Goal: Information Seeking & Learning: Learn about a topic

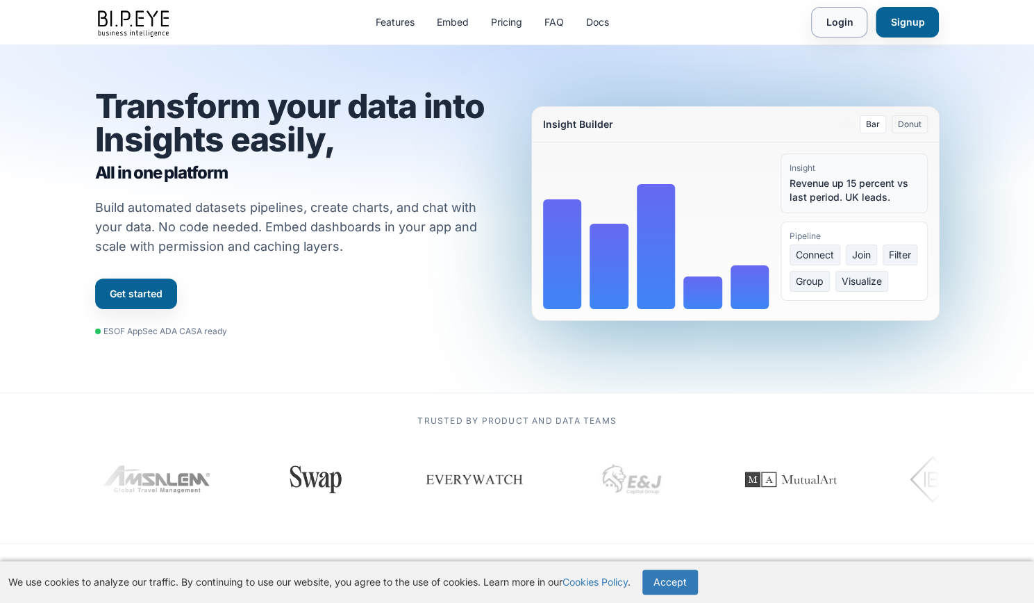
click at [842, 18] on link "Login" at bounding box center [839, 22] width 56 height 31
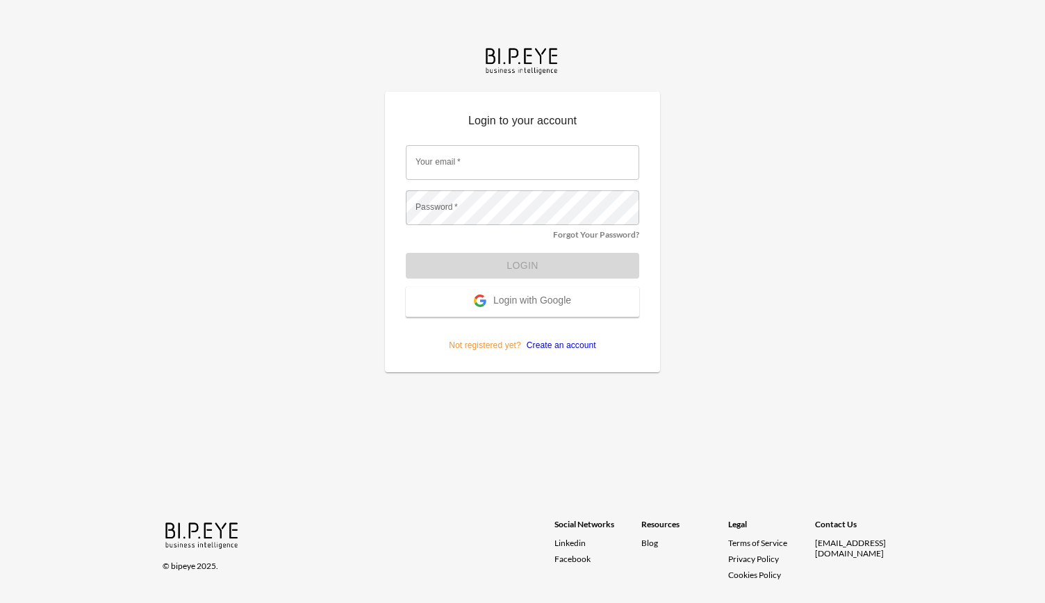
click at [555, 305] on span "Login with Google" at bounding box center [532, 301] width 78 height 14
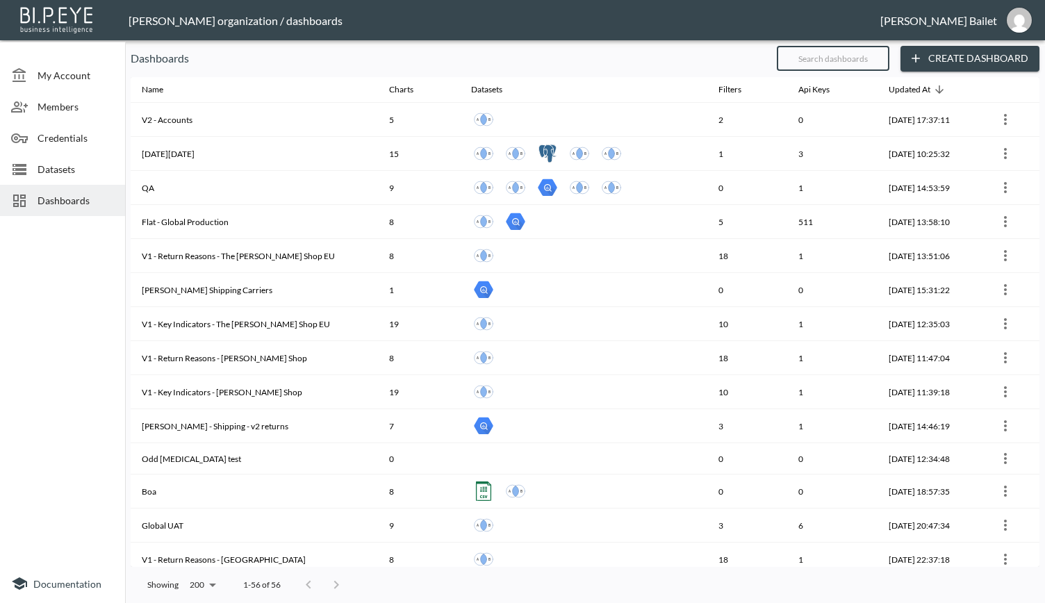
click at [820, 53] on input "text" at bounding box center [832, 58] width 113 height 35
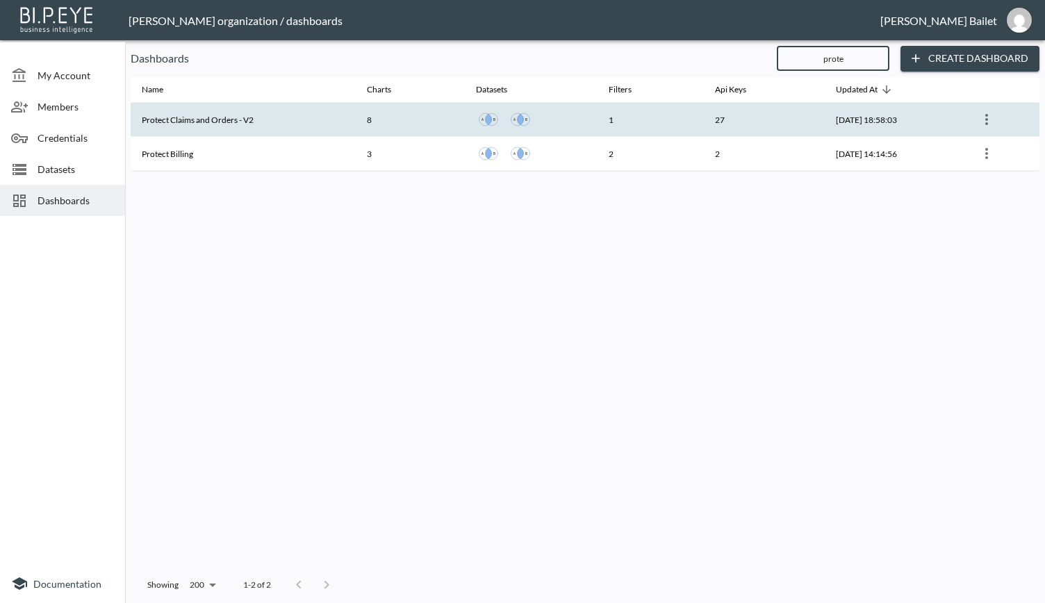
type input "prote"
click at [210, 115] on th "Protect Claims and Orders - V2" at bounding box center [243, 120] width 225 height 34
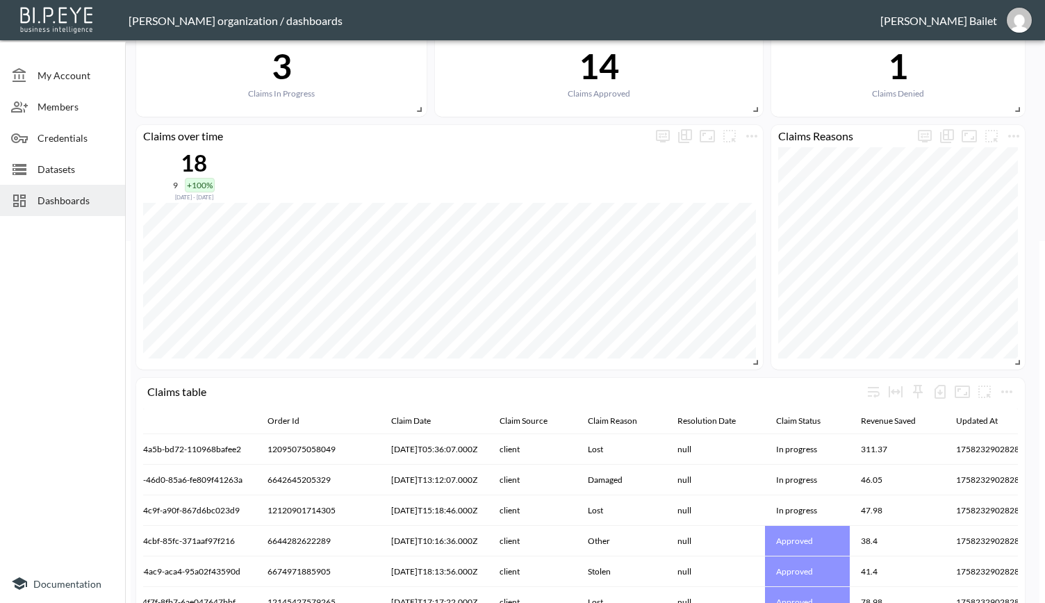
scroll to position [464, 0]
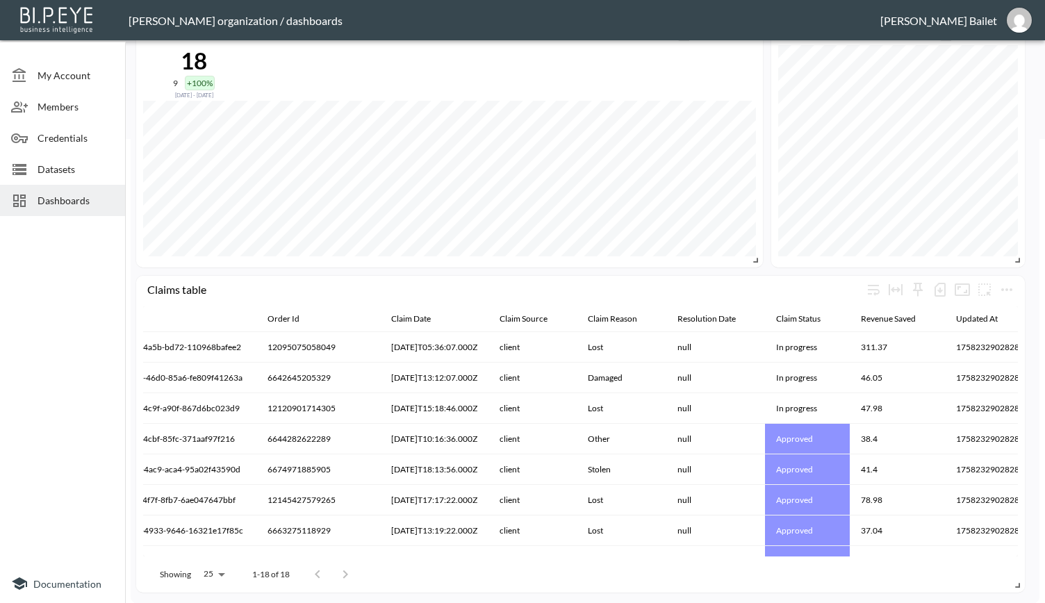
click at [38, 196] on span "Dashboards" at bounding box center [76, 200] width 76 height 15
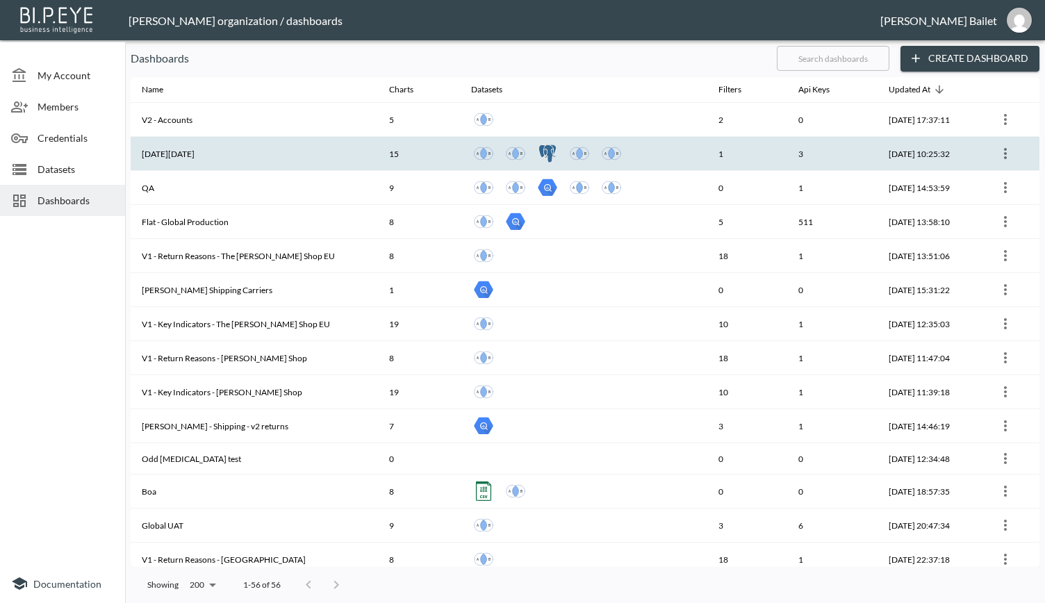
click at [169, 156] on th "[DATE][DATE]" at bounding box center [254, 154] width 247 height 34
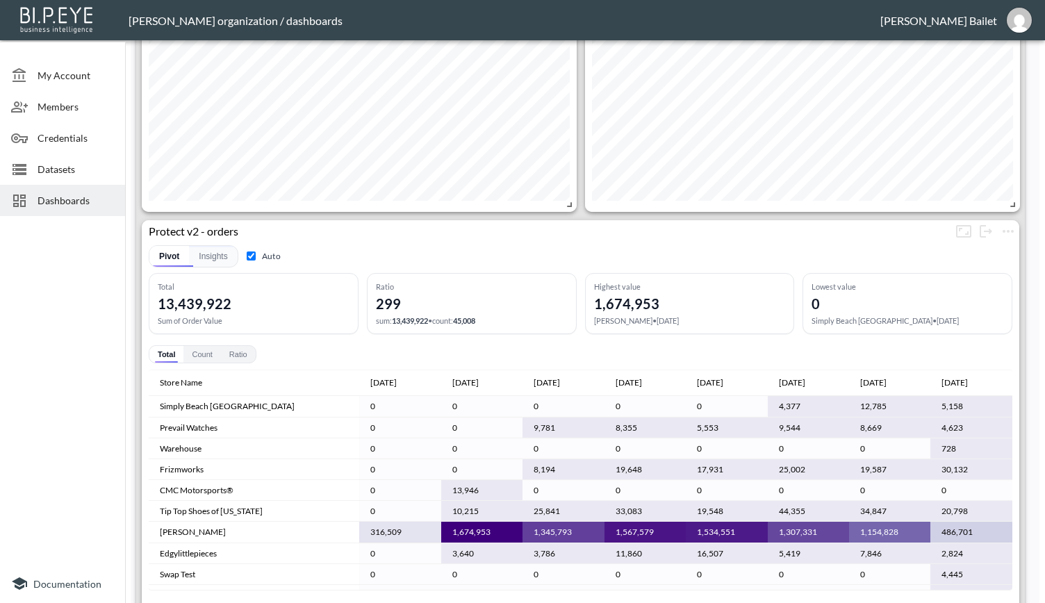
scroll to position [2900, 0]
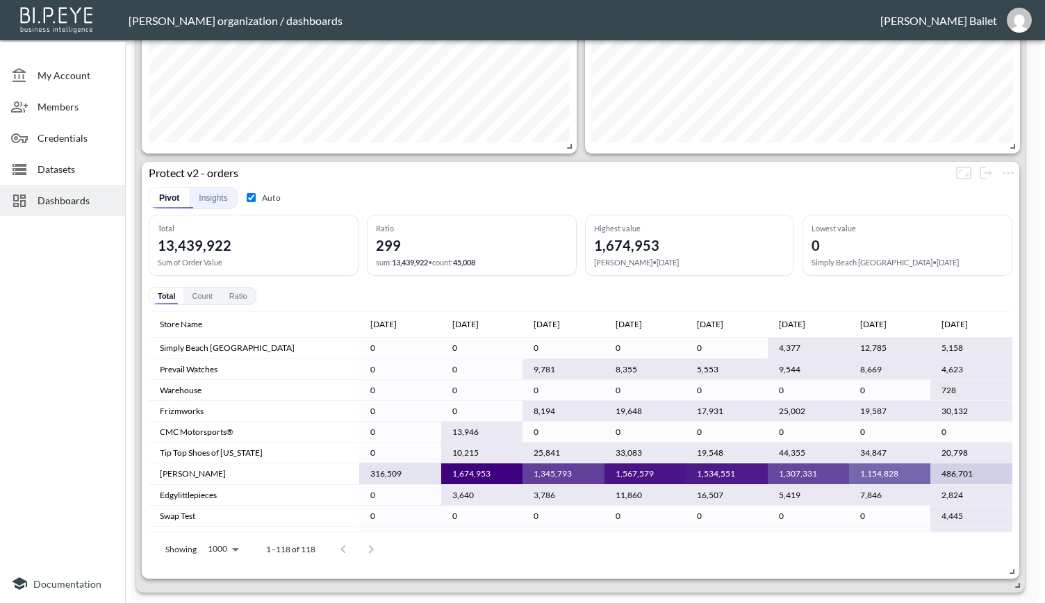
click at [203, 194] on button "Insights" at bounding box center [213, 198] width 48 height 21
click at [208, 198] on button "Insights" at bounding box center [213, 198] width 48 height 21
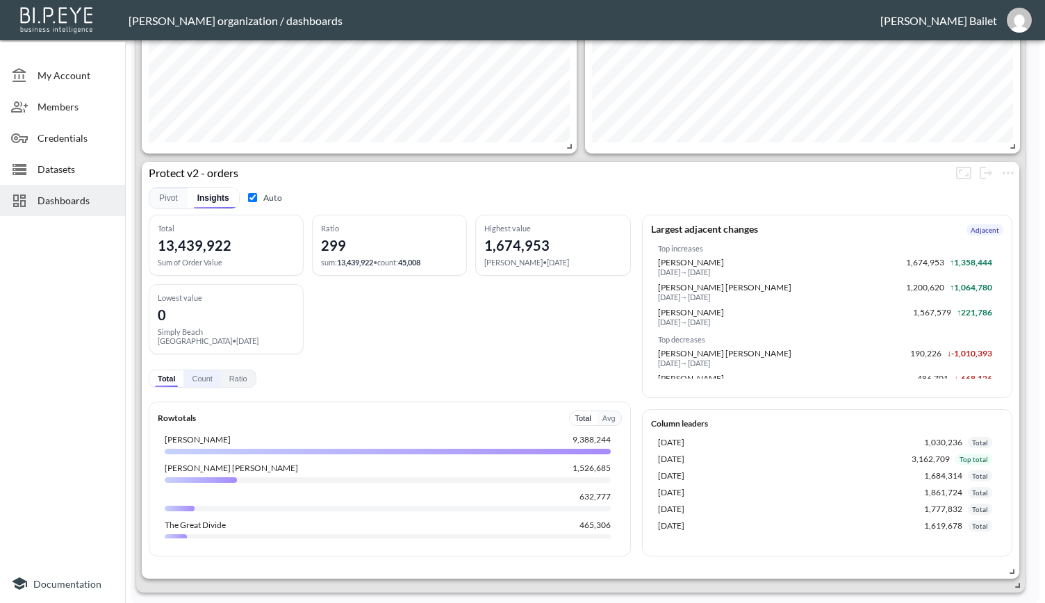
click at [206, 370] on button "Count" at bounding box center [201, 378] width 37 height 17
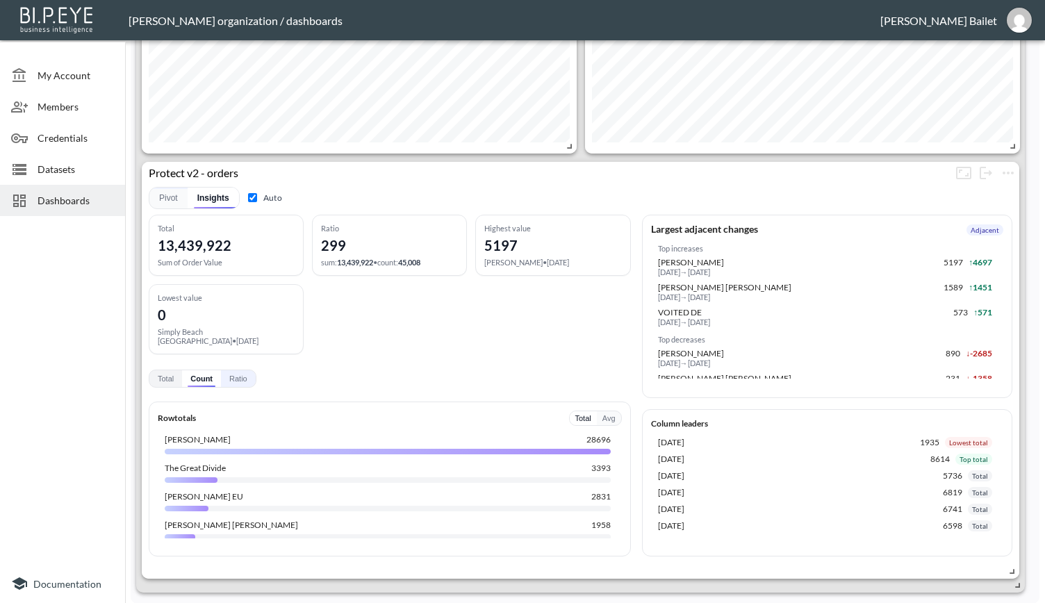
click at [233, 370] on button "Ratio" at bounding box center [238, 378] width 35 height 17
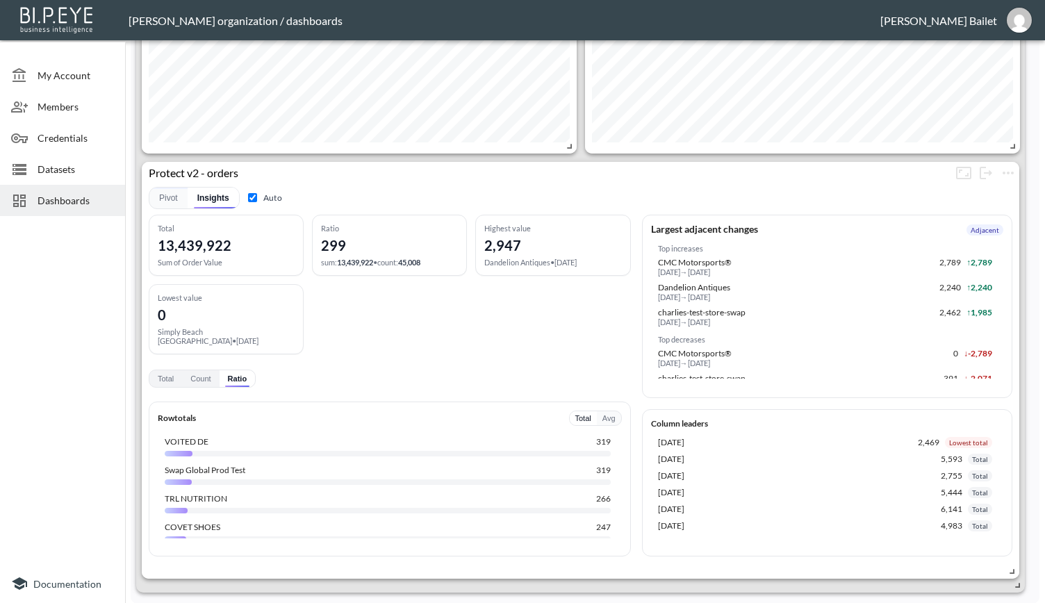
scroll to position [759, 0]
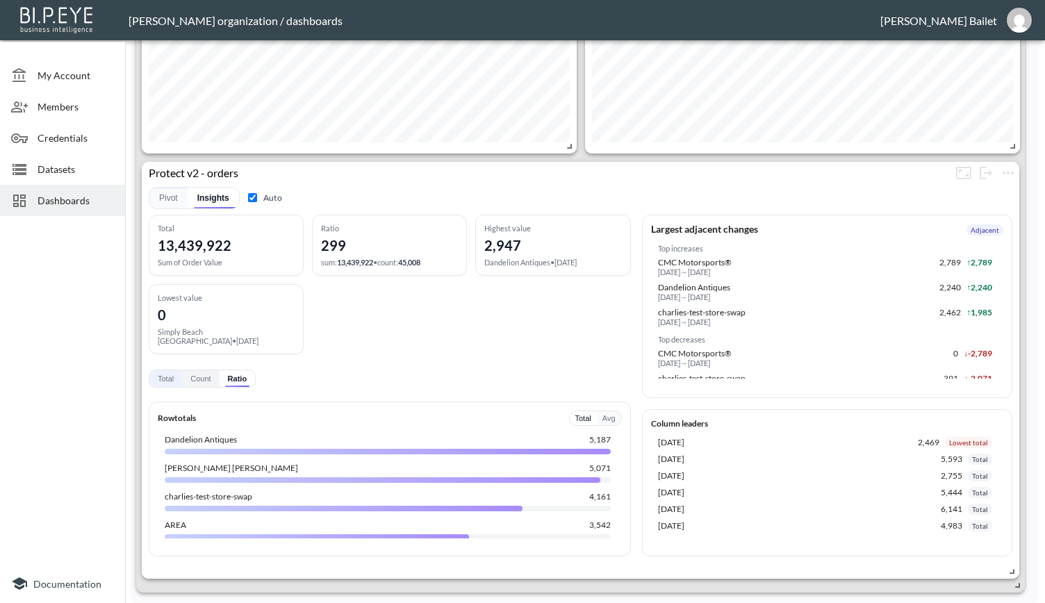
click at [158, 374] on button "Total" at bounding box center [165, 378] width 33 height 17
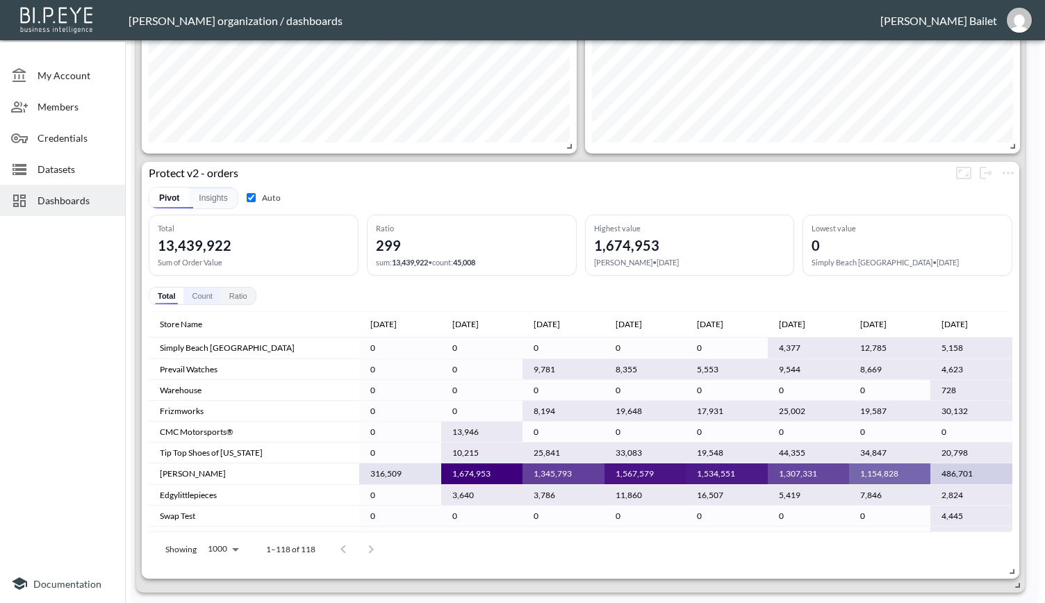
click at [197, 291] on button "Count" at bounding box center [201, 296] width 37 height 17
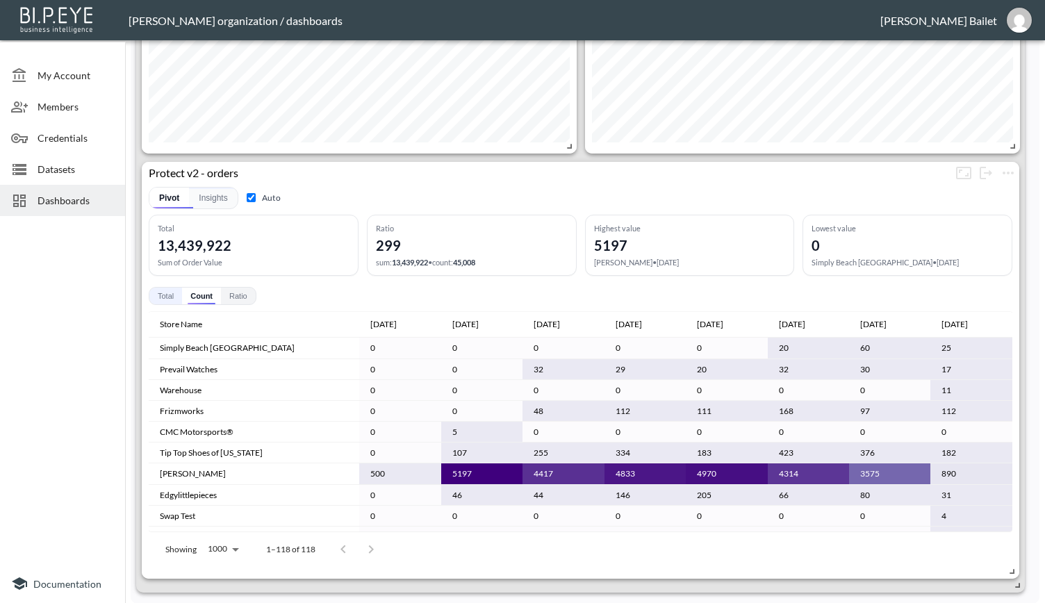
click at [173, 290] on button "Total" at bounding box center [165, 296] width 33 height 17
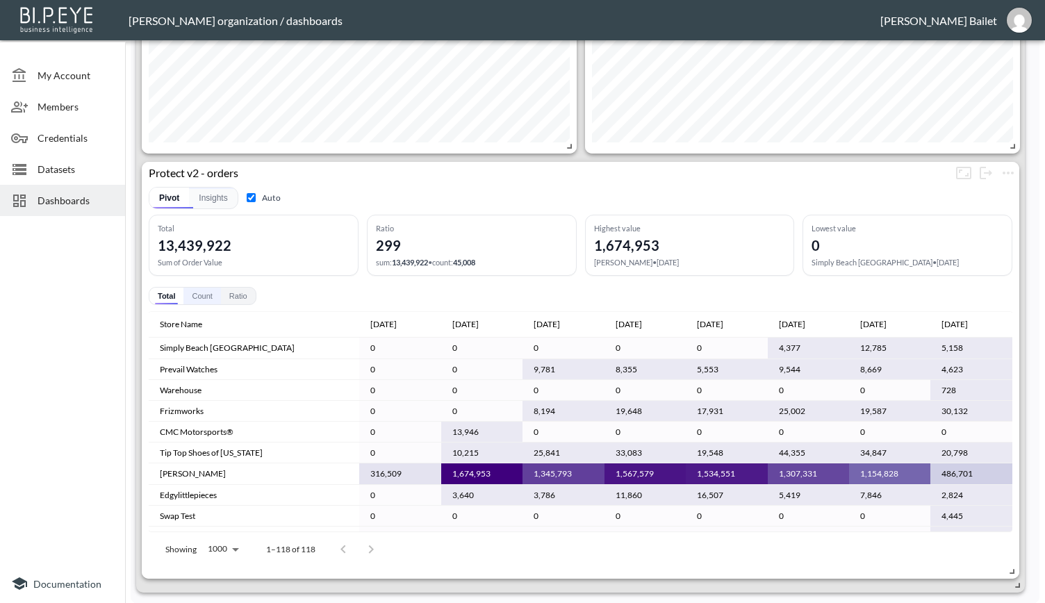
click at [193, 290] on button "Count" at bounding box center [201, 296] width 37 height 17
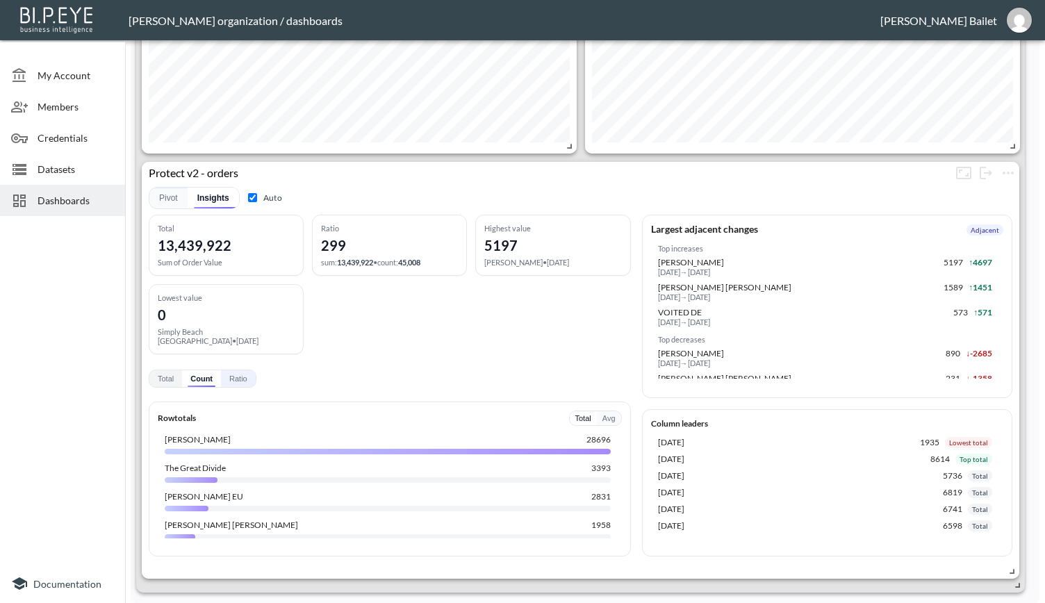
click at [231, 370] on button "Ratio" at bounding box center [238, 378] width 35 height 17
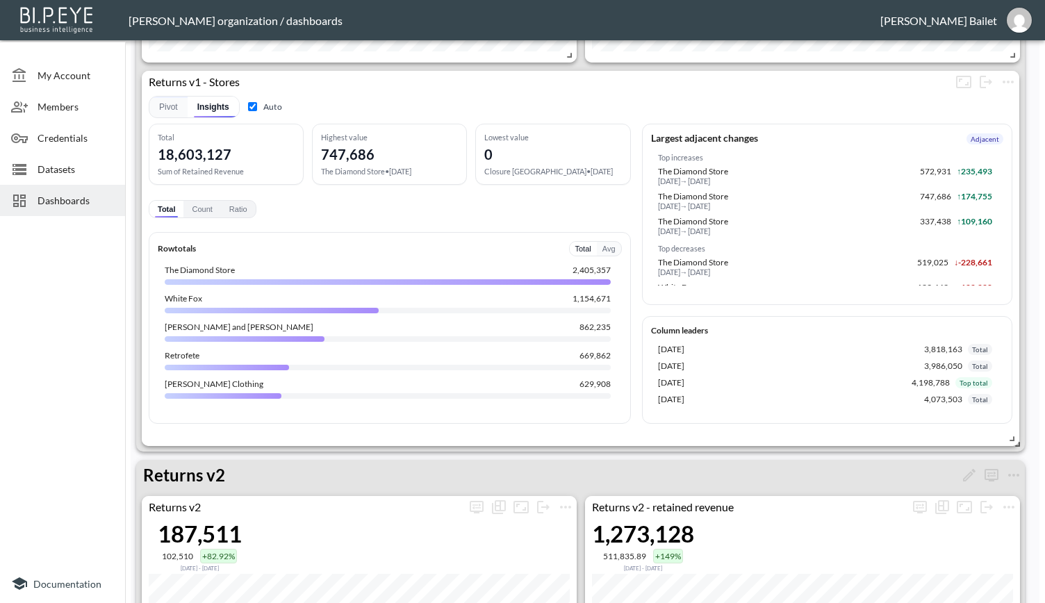
scroll to position [0, 0]
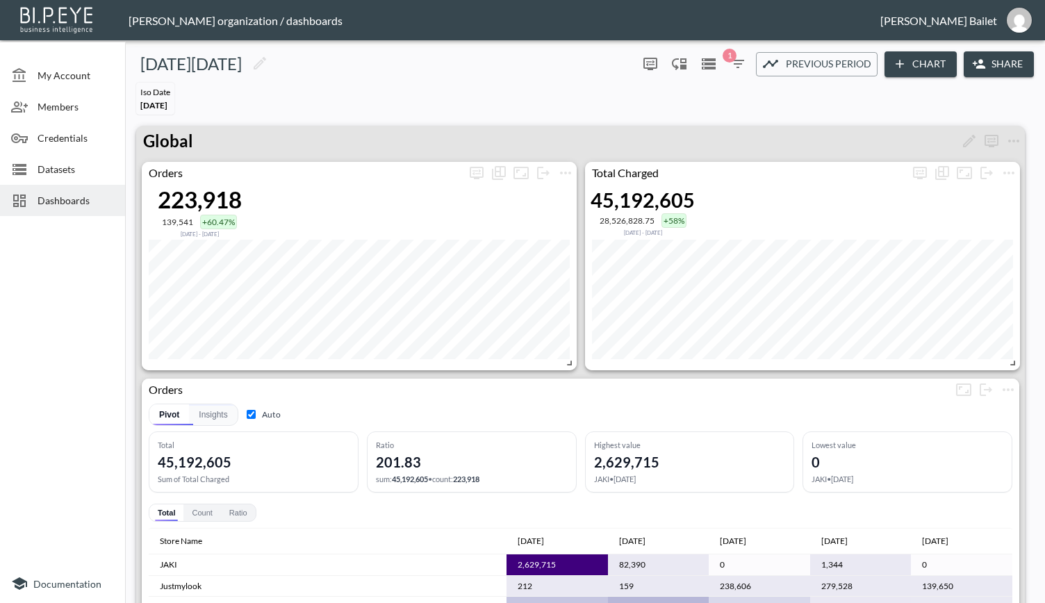
click at [1008, 64] on button "Share" at bounding box center [998, 64] width 70 height 26
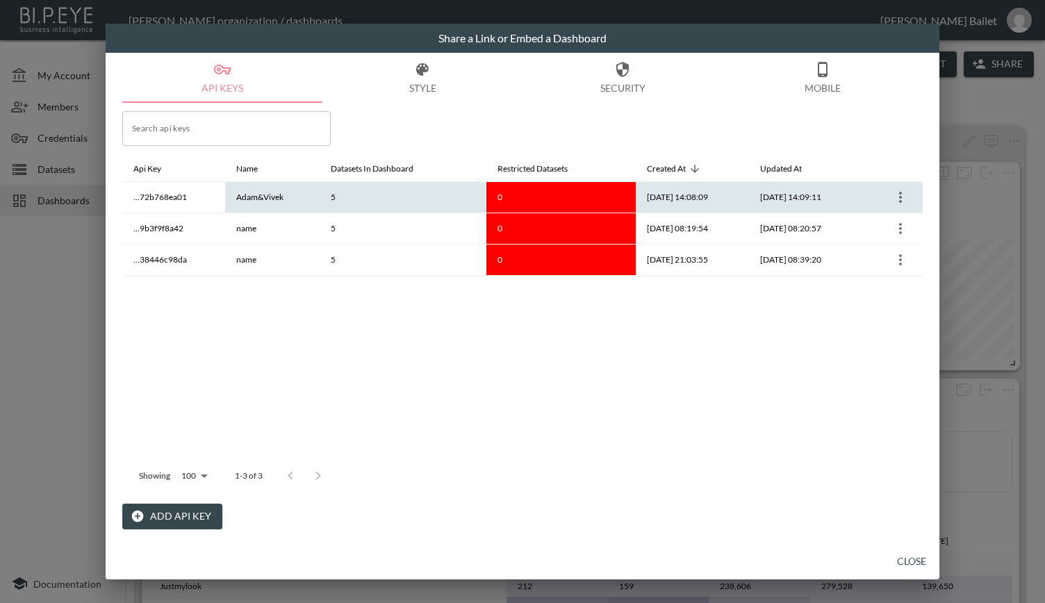
click at [899, 201] on icon "more" at bounding box center [900, 197] width 3 height 11
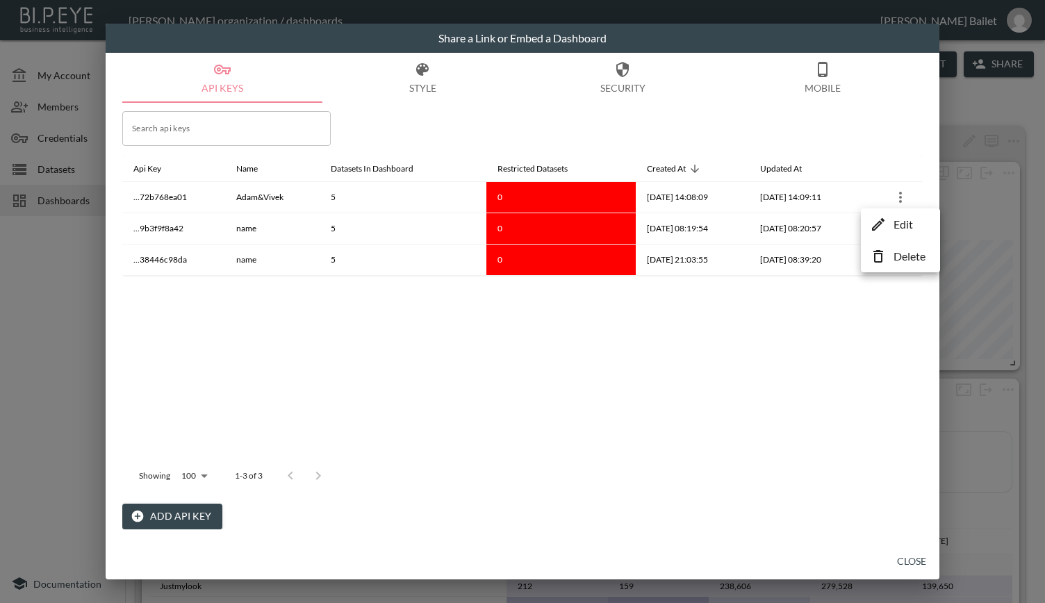
click at [902, 226] on p "Edit" at bounding box center [902, 224] width 19 height 17
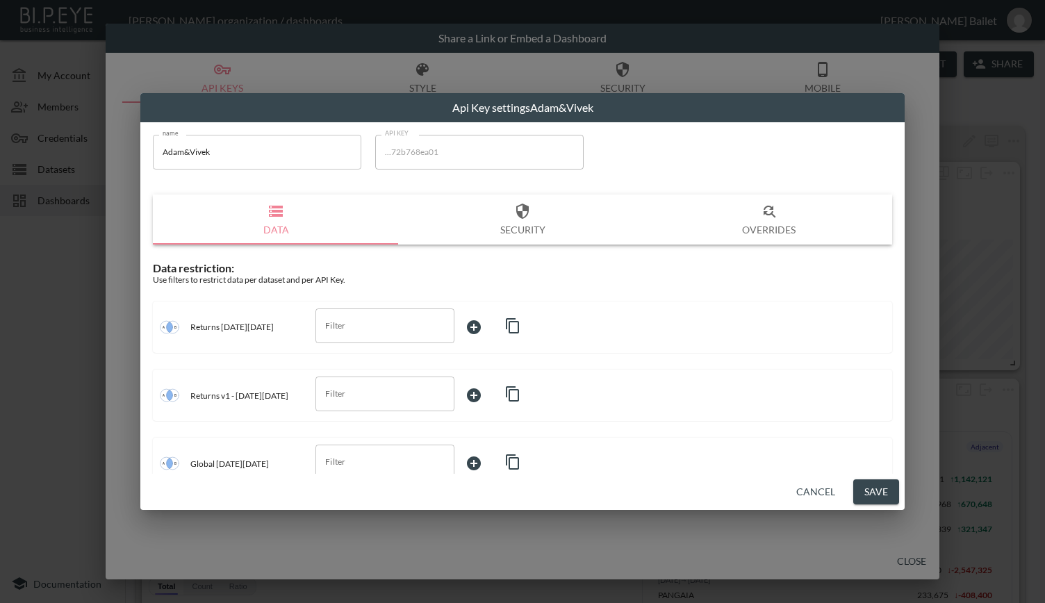
scroll to position [165, 0]
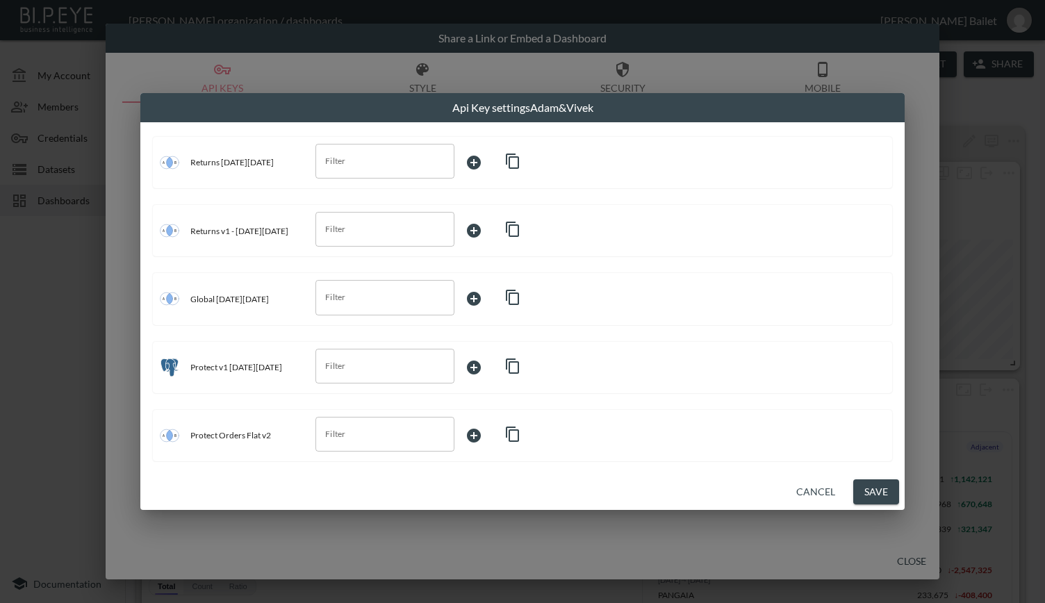
click at [814, 498] on button "Cancel" at bounding box center [815, 492] width 50 height 26
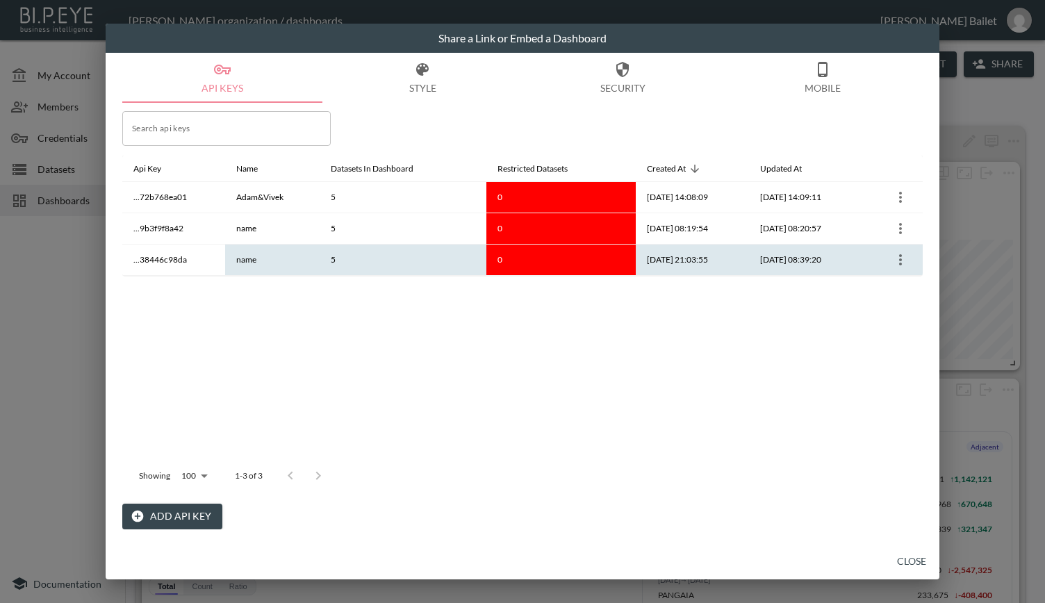
click at [901, 261] on icon "more" at bounding box center [900, 259] width 17 height 17
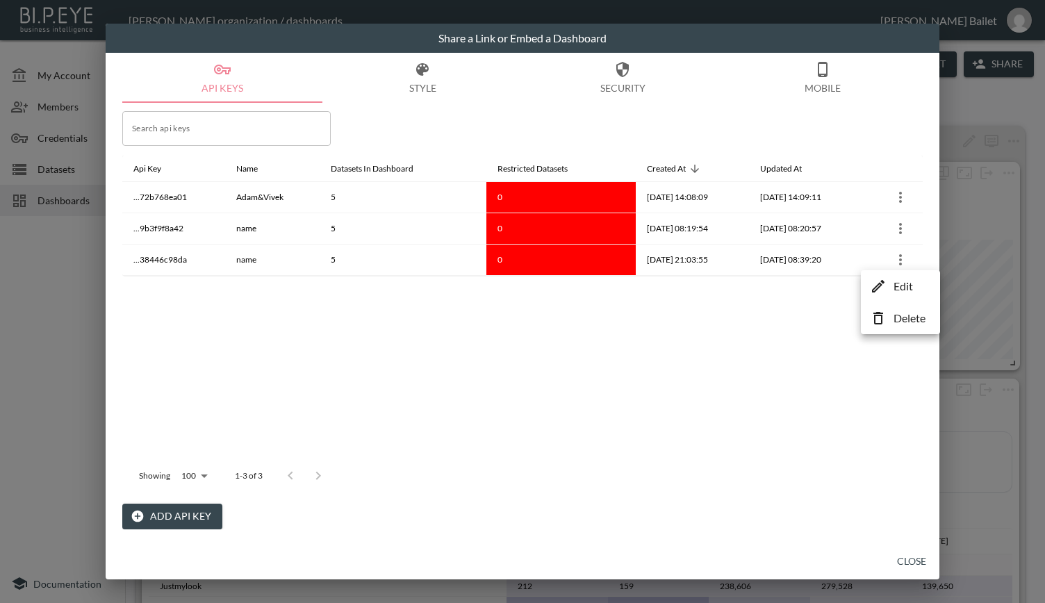
click at [886, 292] on li "Edit" at bounding box center [900, 286] width 72 height 25
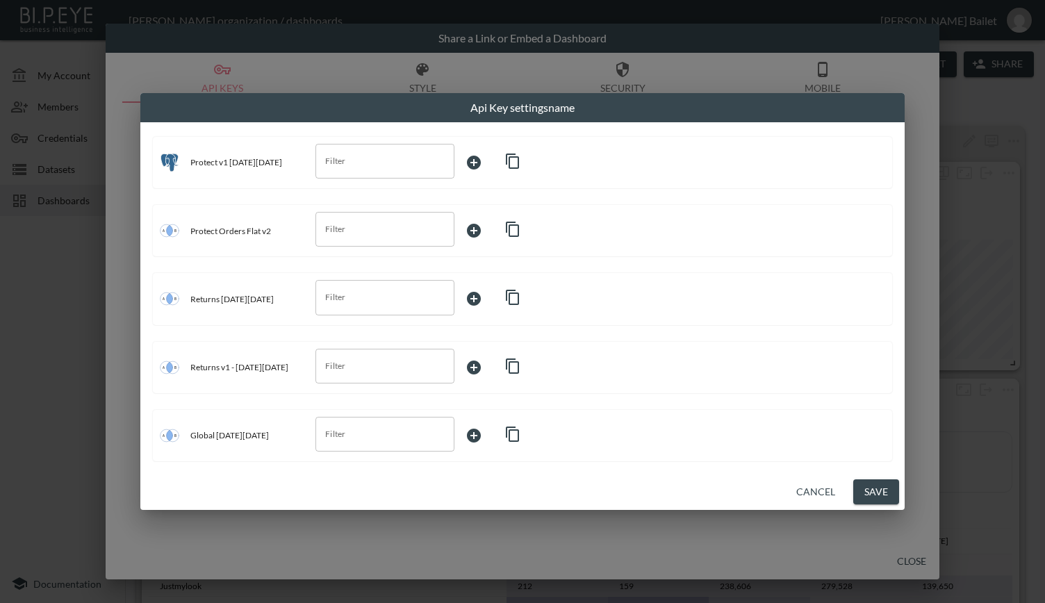
scroll to position [0, 0]
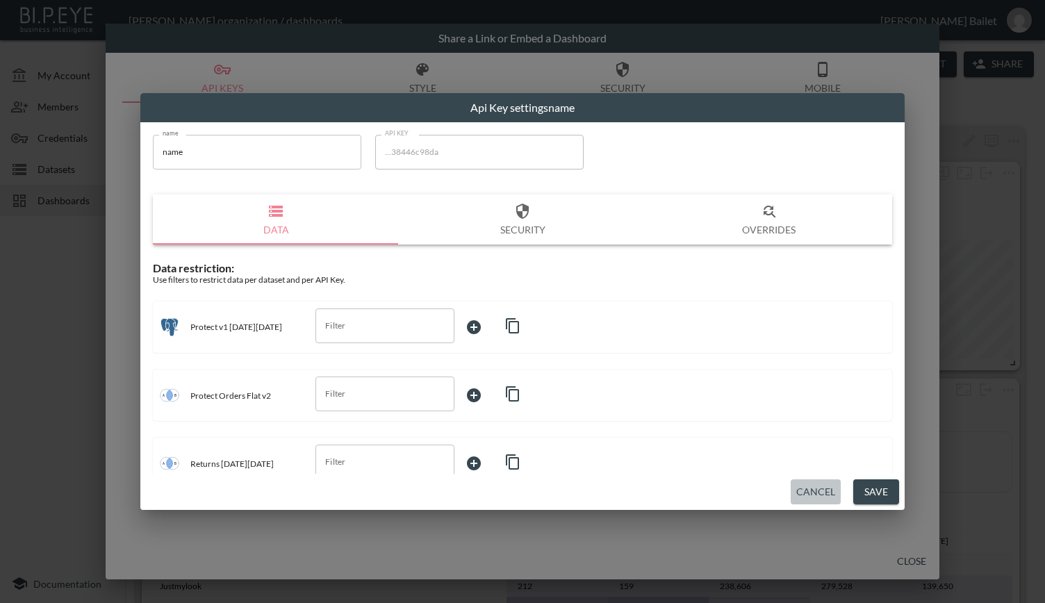
click at [813, 498] on button "Cancel" at bounding box center [815, 492] width 50 height 26
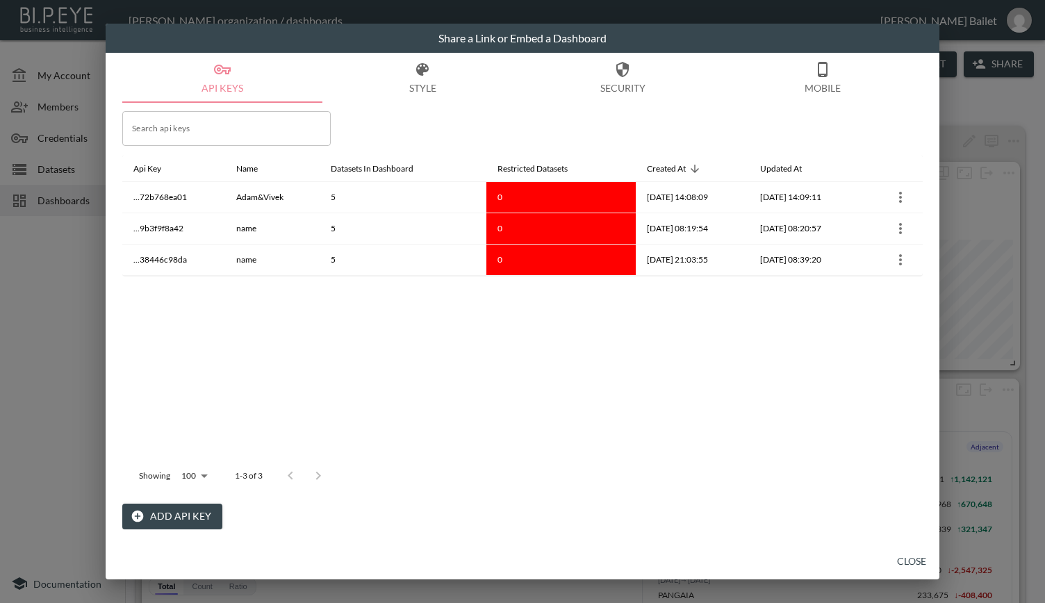
click at [993, 108] on div "Share a Link or Embed a Dashboard API Keys Style Security Mobile Search api key…" at bounding box center [522, 301] width 1045 height 603
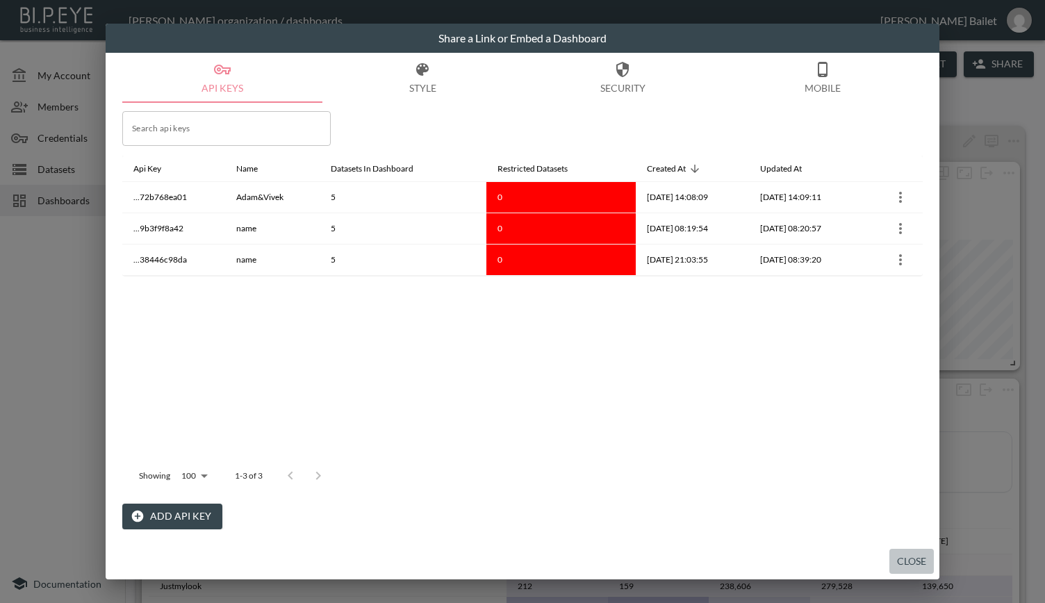
click at [907, 560] on button "Close" at bounding box center [911, 562] width 44 height 26
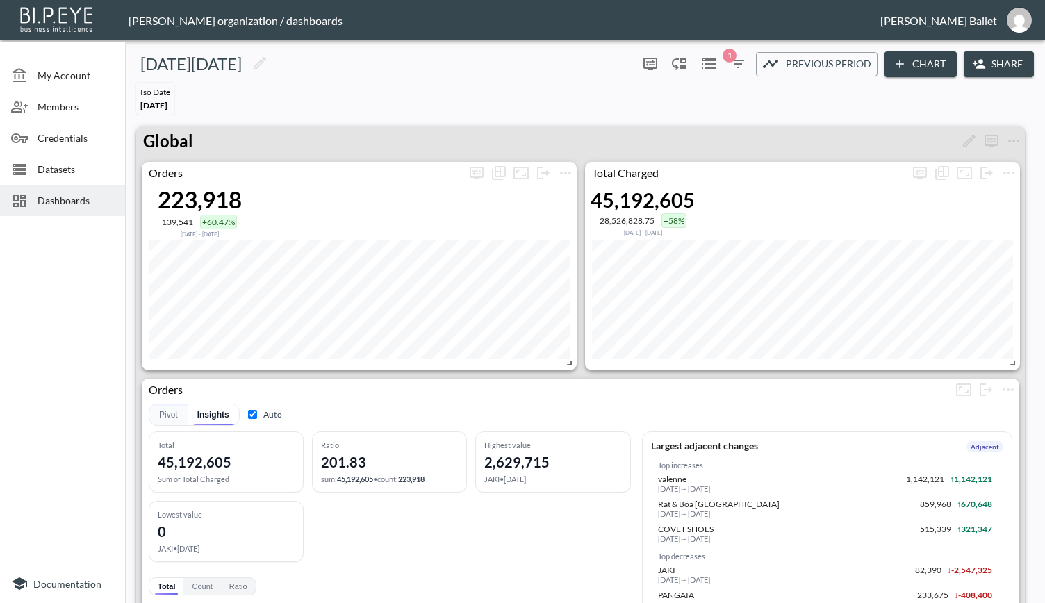
click at [972, 59] on icon "button" at bounding box center [979, 64] width 14 height 14
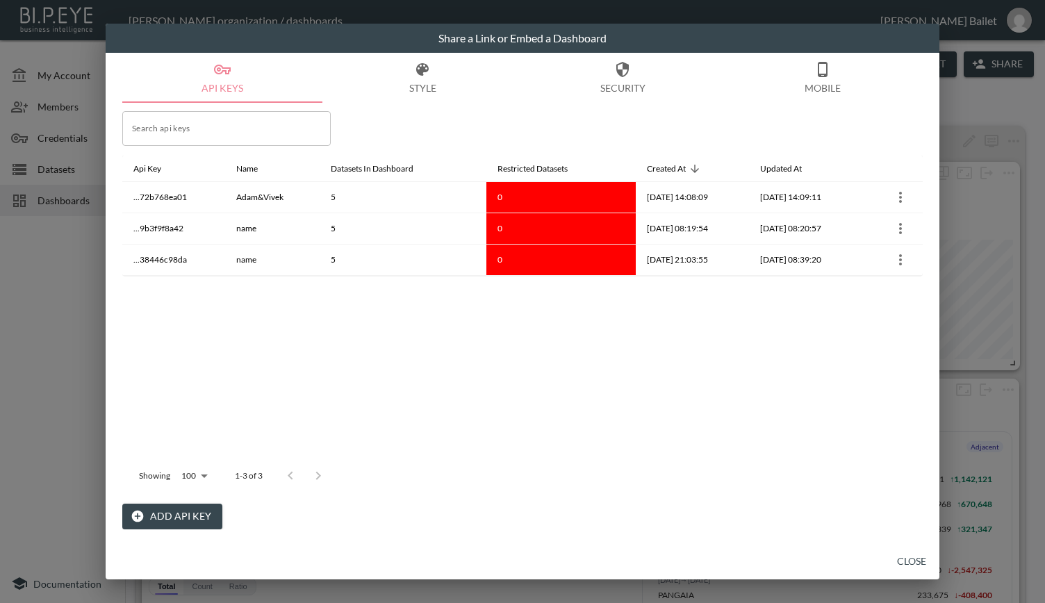
click at [971, 78] on div "Share a Link or Embed a Dashboard API Keys Style Security Mobile Search api key…" at bounding box center [522, 301] width 1045 height 603
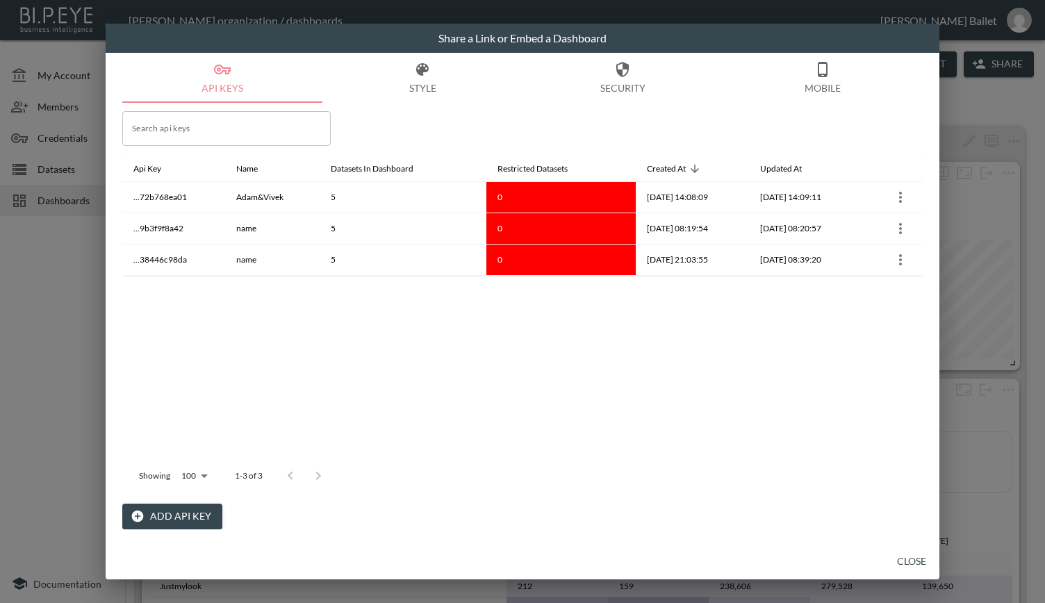
click at [904, 567] on button "Close" at bounding box center [911, 562] width 44 height 26
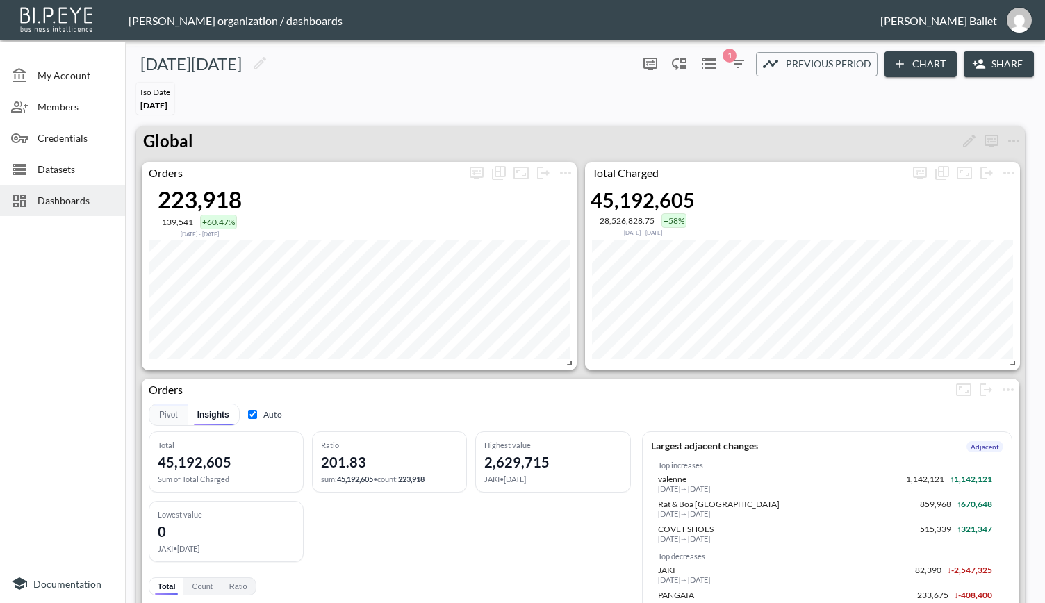
click at [997, 70] on button "Share" at bounding box center [998, 64] width 70 height 26
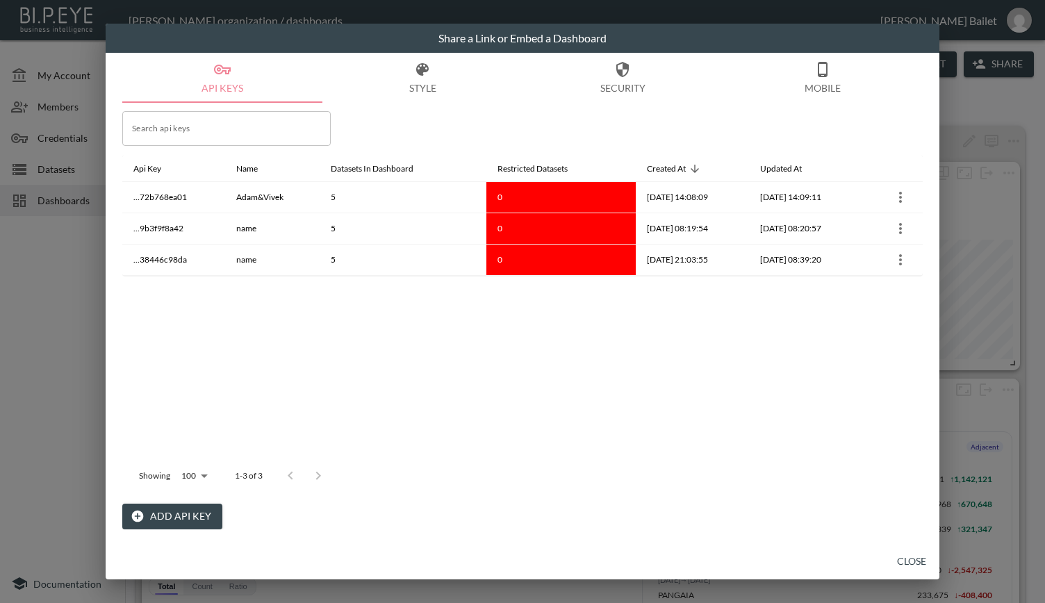
click at [988, 100] on div "Share a Link or Embed a Dashboard API Keys Style Security Mobile Search api key…" at bounding box center [522, 301] width 1045 height 603
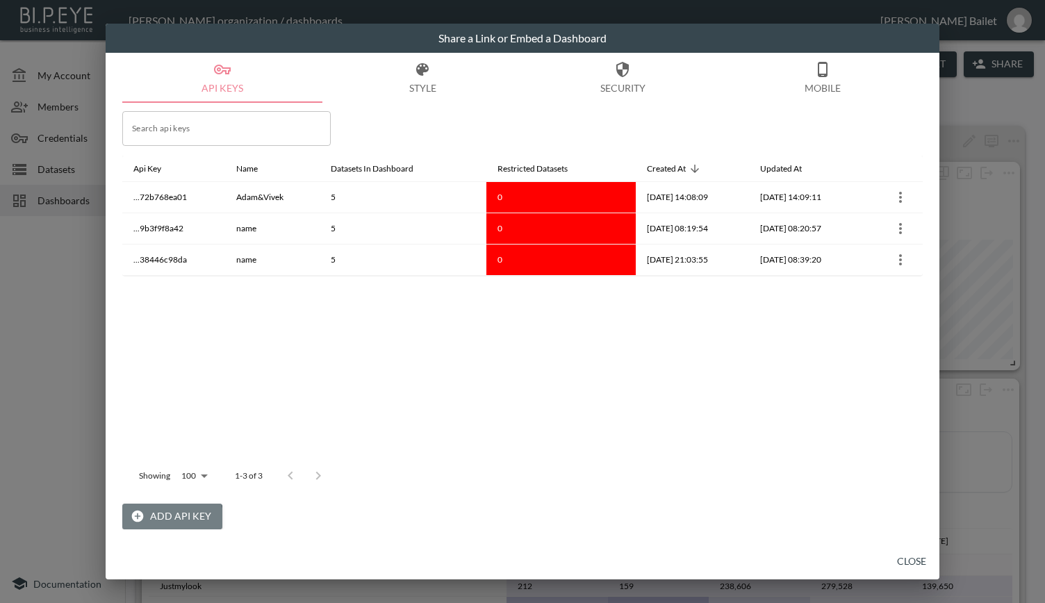
click at [158, 522] on button "Add API Key" at bounding box center [172, 517] width 100 height 26
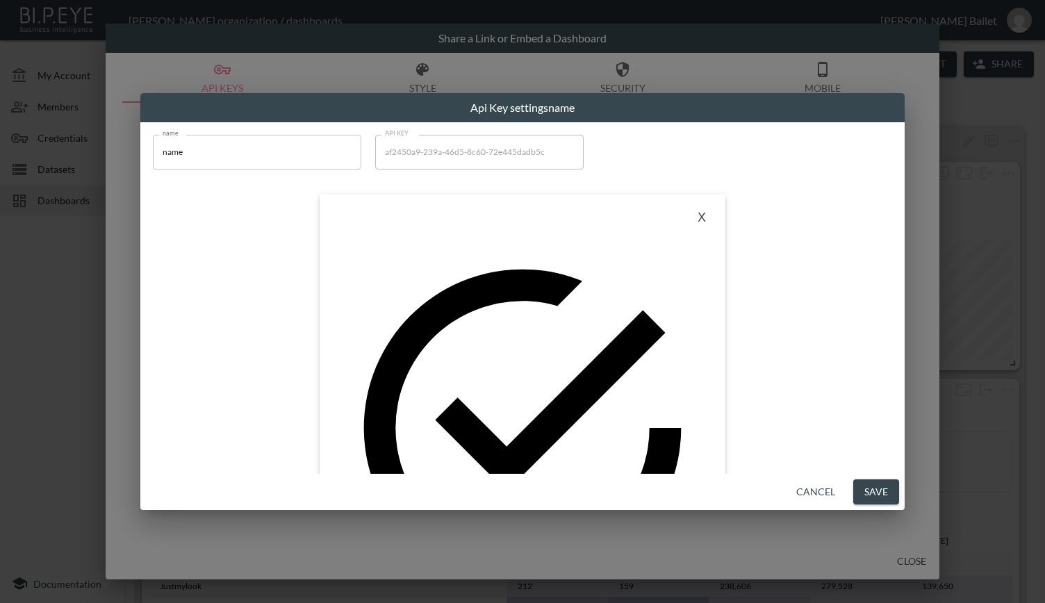
click at [822, 495] on button "Cancel" at bounding box center [815, 492] width 50 height 26
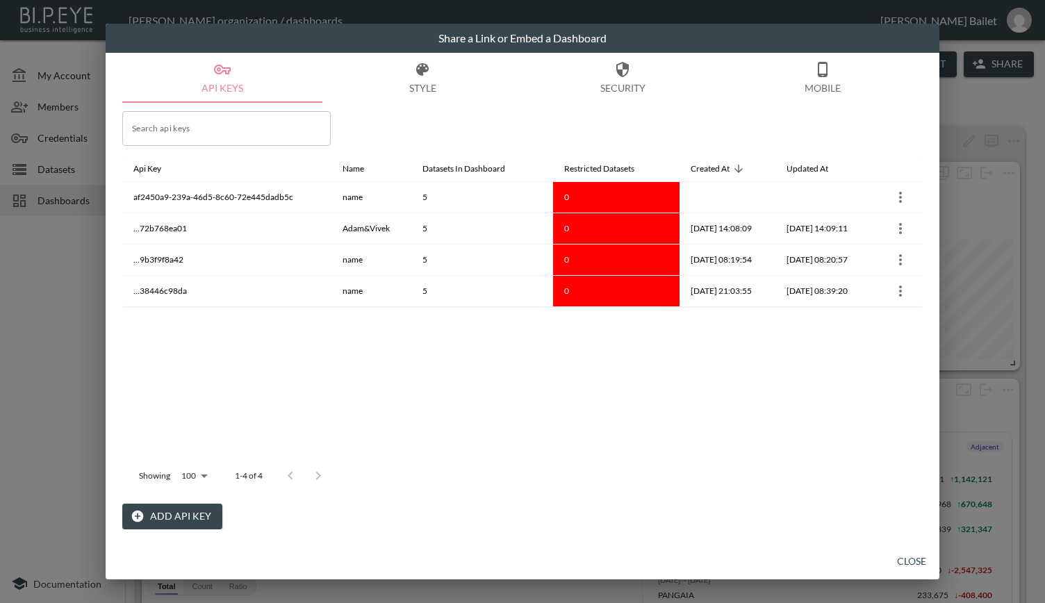
click at [913, 558] on button "Close" at bounding box center [911, 562] width 44 height 26
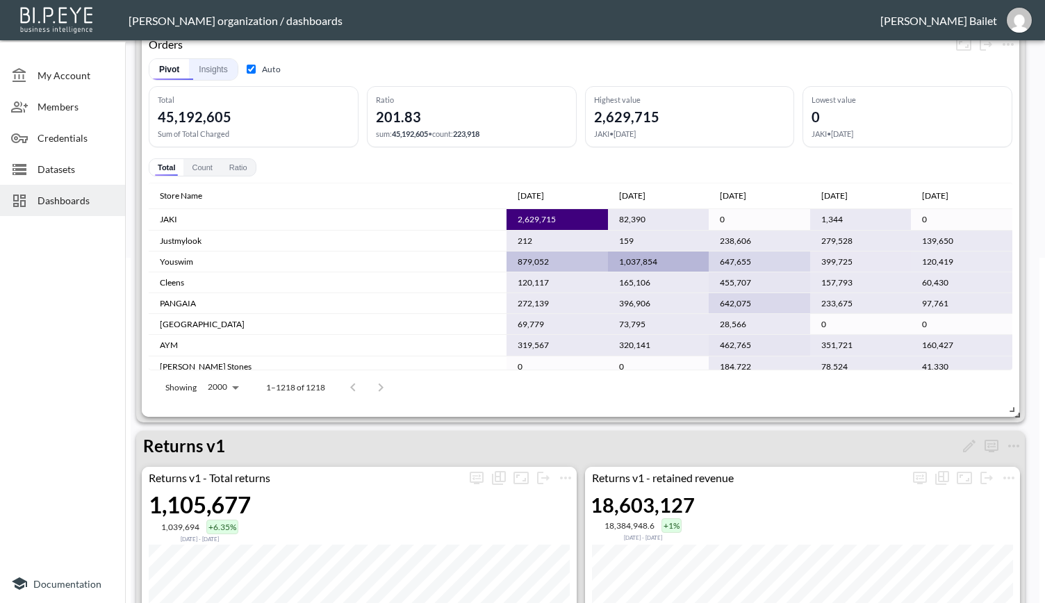
scroll to position [348, 0]
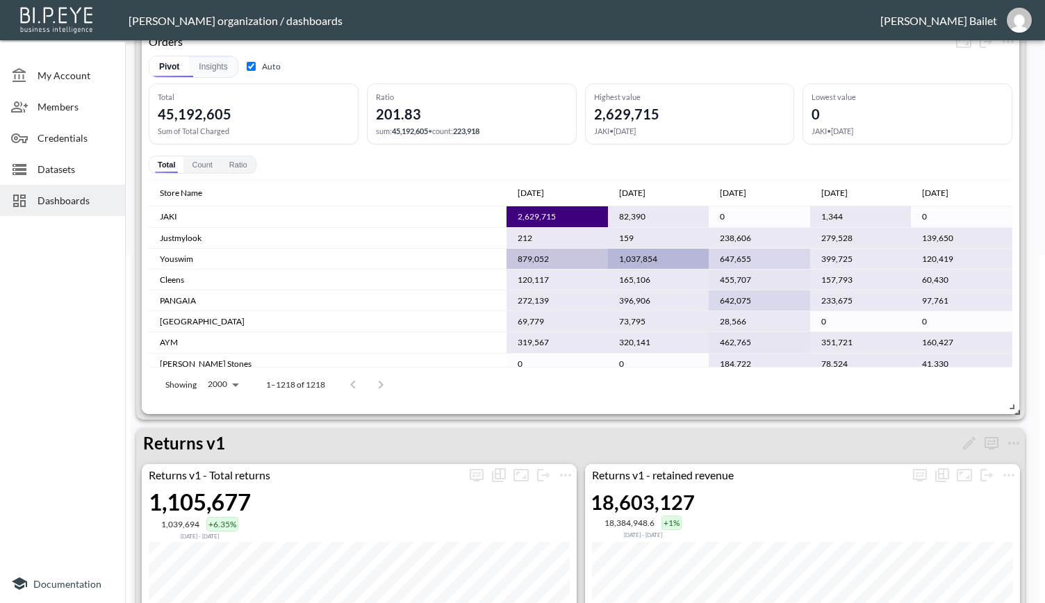
click at [249, 63] on input "Auto" at bounding box center [251, 66] width 9 height 9
checkbox input "false"
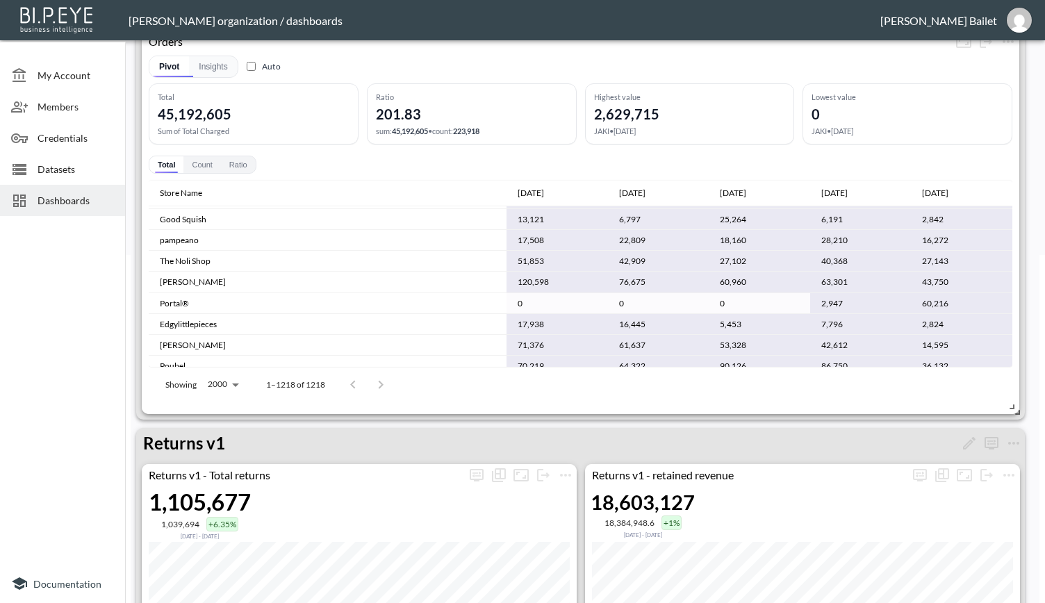
scroll to position [1702, 0]
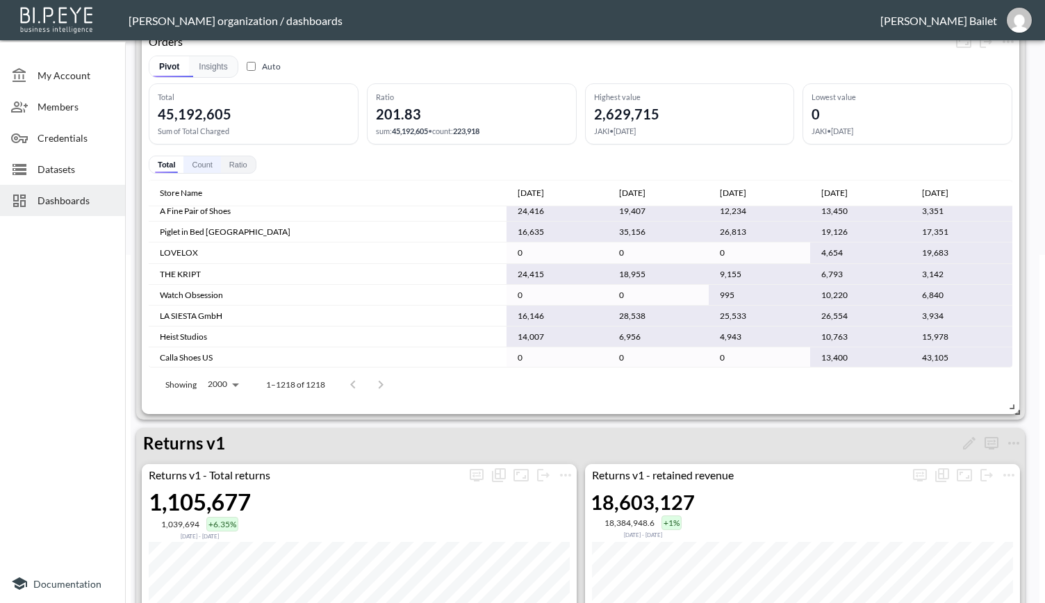
click at [196, 164] on button "Count" at bounding box center [201, 164] width 37 height 17
click at [232, 160] on button "Ratio" at bounding box center [238, 164] width 35 height 17
click at [174, 167] on button "Total" at bounding box center [165, 164] width 33 height 17
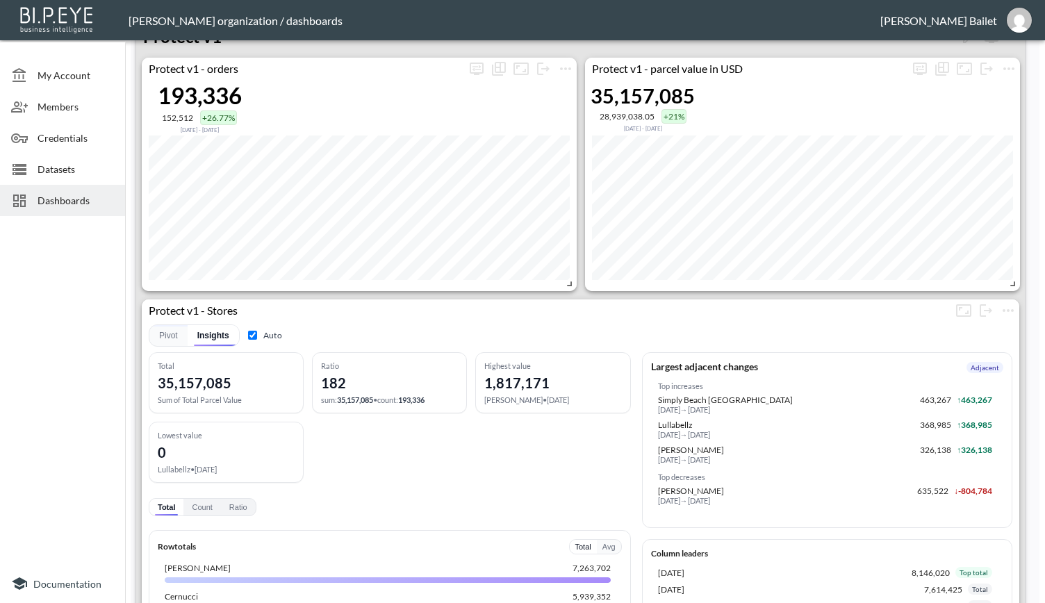
scroll to position [2211, 0]
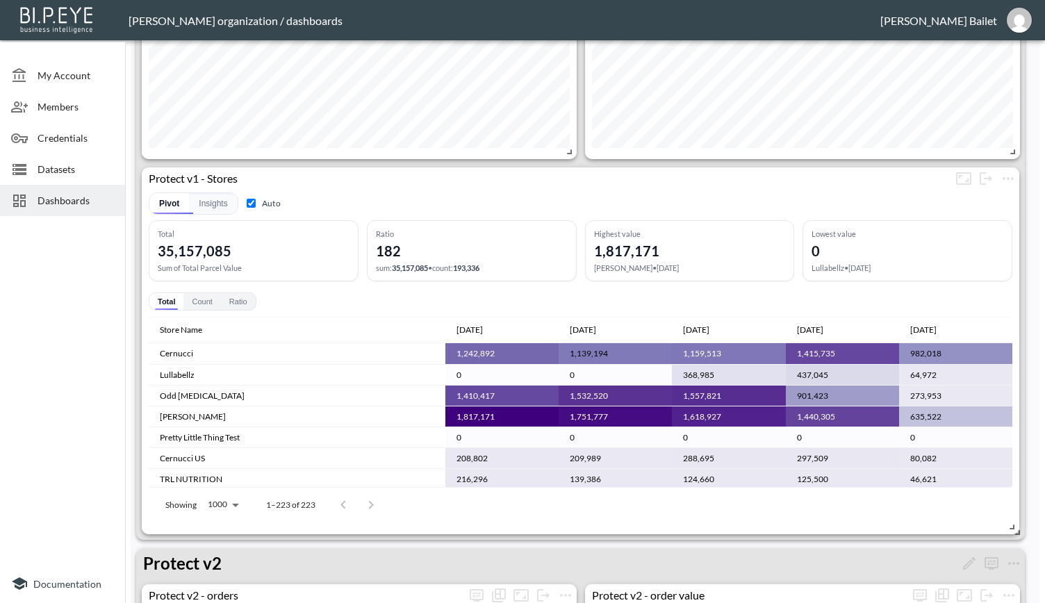
click at [248, 201] on input "Auto" at bounding box center [251, 203] width 9 height 9
checkbox input "false"
click at [207, 300] on button "Count" at bounding box center [201, 301] width 37 height 17
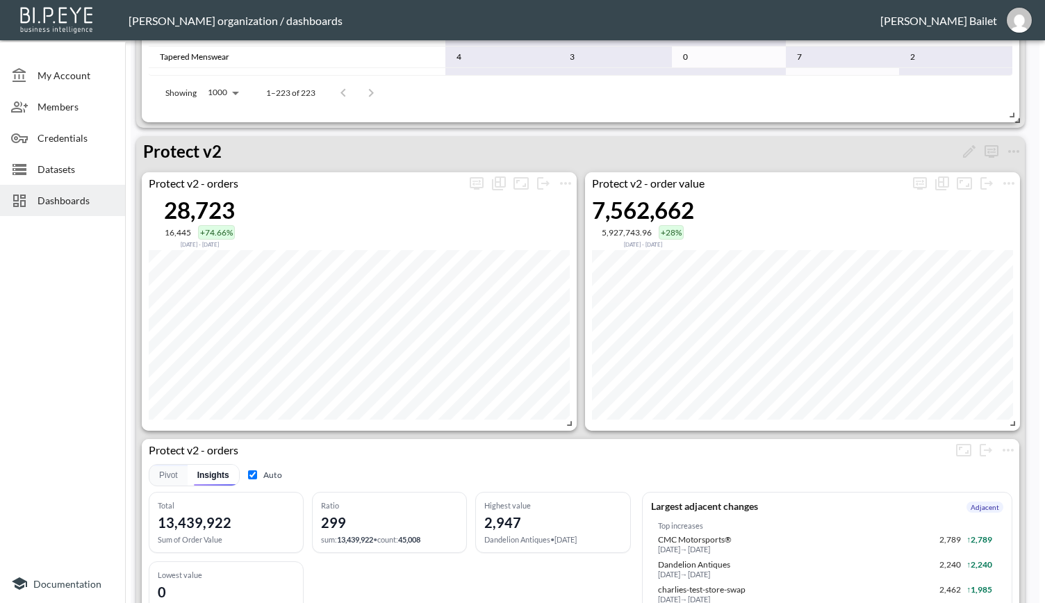
scroll to position [2900, 0]
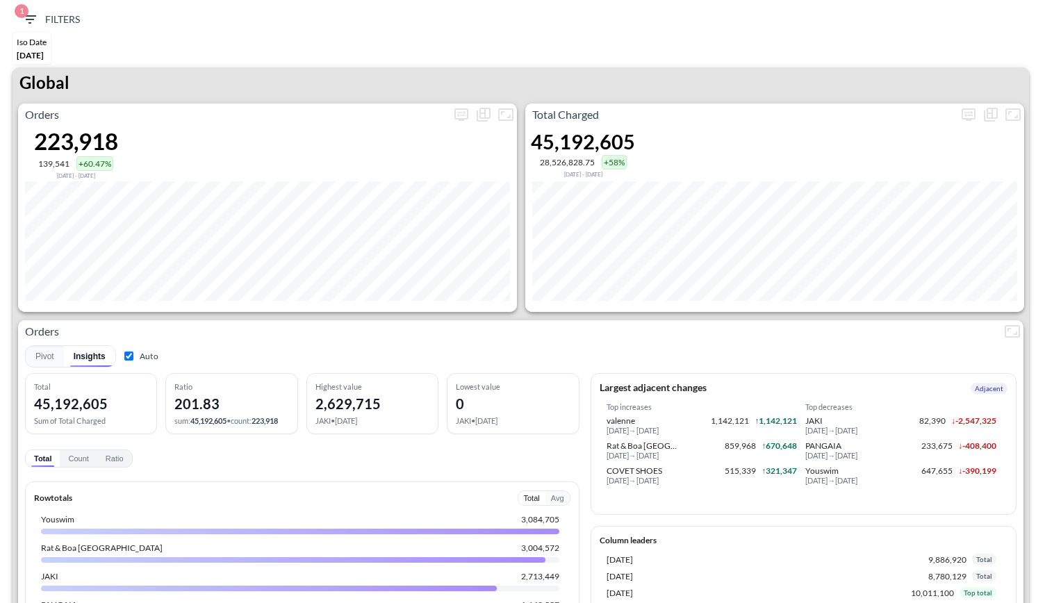
click at [129, 356] on input "Auto" at bounding box center [128, 355] width 9 height 9
checkbox input "false"
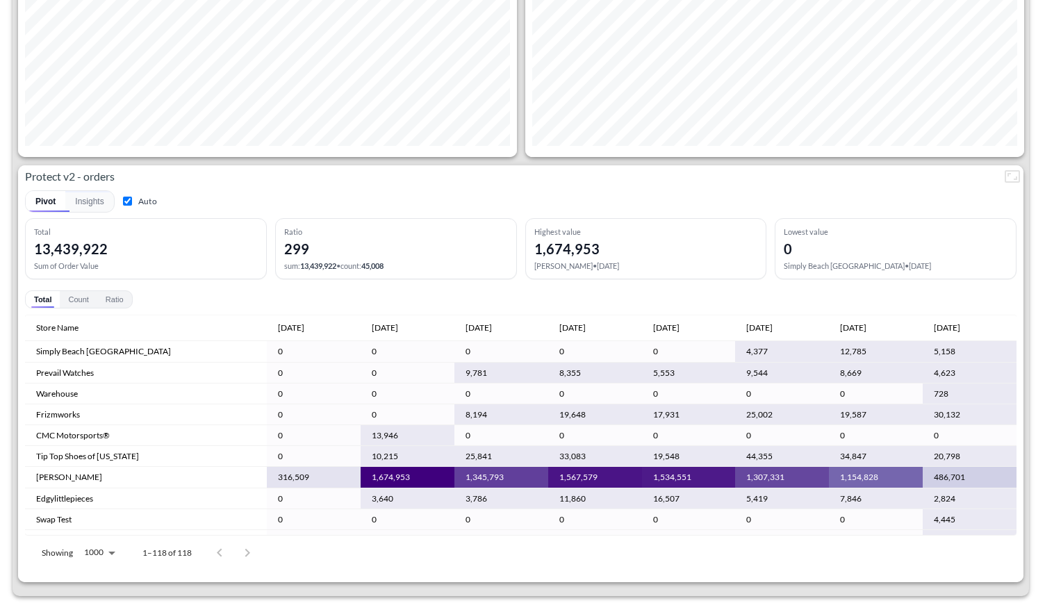
click at [129, 197] on input "Auto" at bounding box center [127, 201] width 9 height 9
checkbox input "false"
click at [90, 192] on button "Insights" at bounding box center [89, 201] width 48 height 21
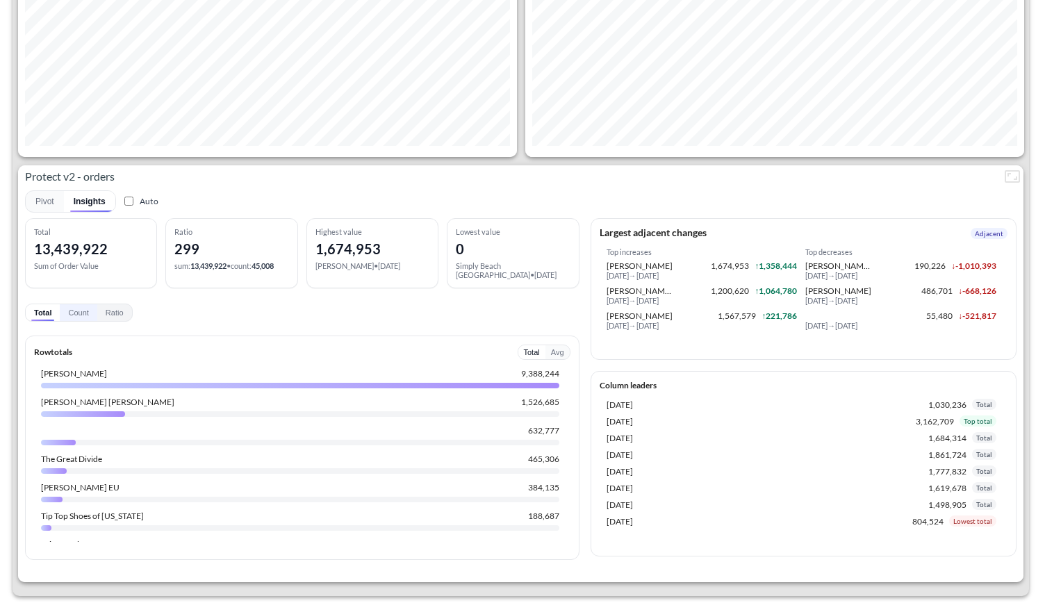
click at [81, 304] on button "Count" at bounding box center [78, 312] width 37 height 17
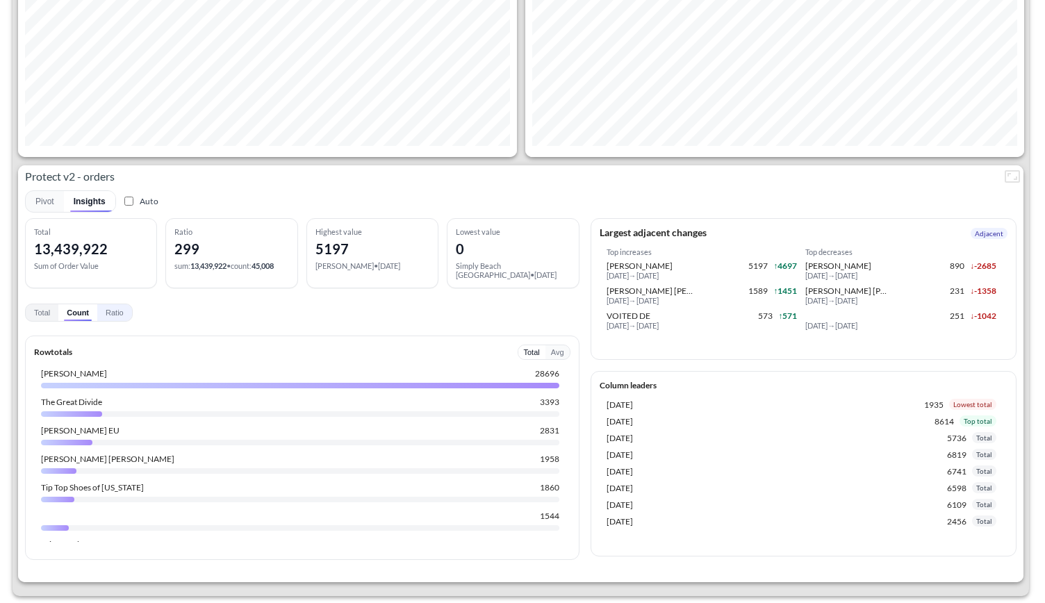
click at [101, 304] on button "Ratio" at bounding box center [114, 312] width 35 height 17
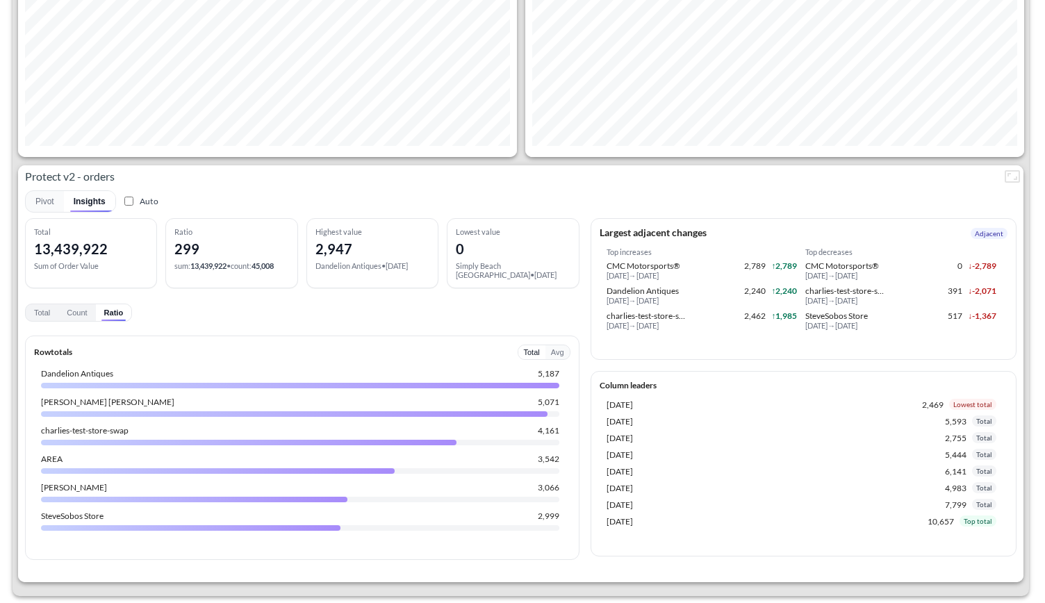
scroll to position [13, 0]
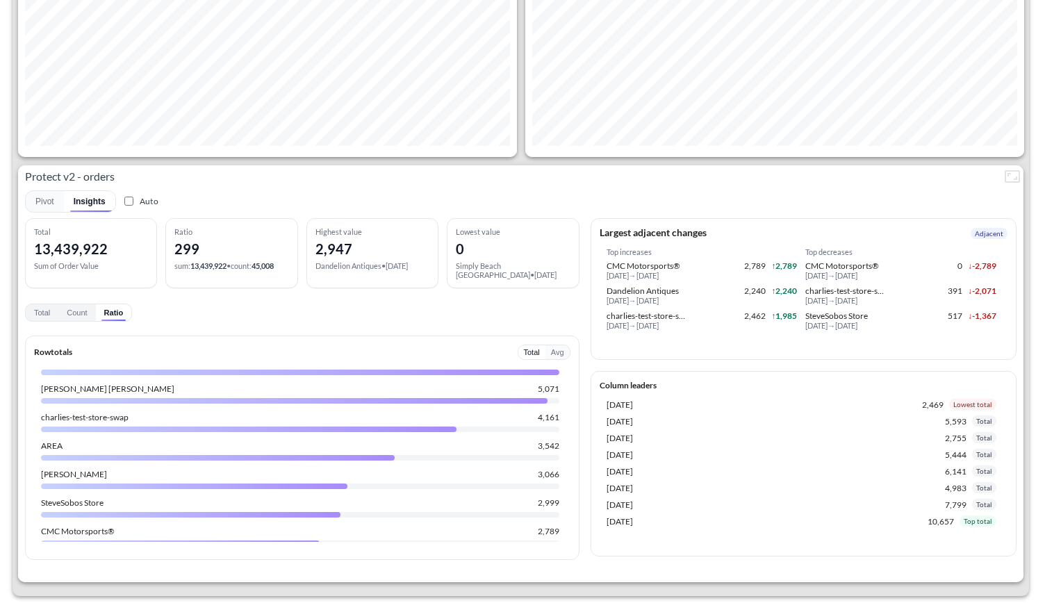
click at [538, 345] on button "Total" at bounding box center [531, 352] width 27 height 14
click at [554, 345] on button "Avg" at bounding box center [557, 352] width 24 height 14
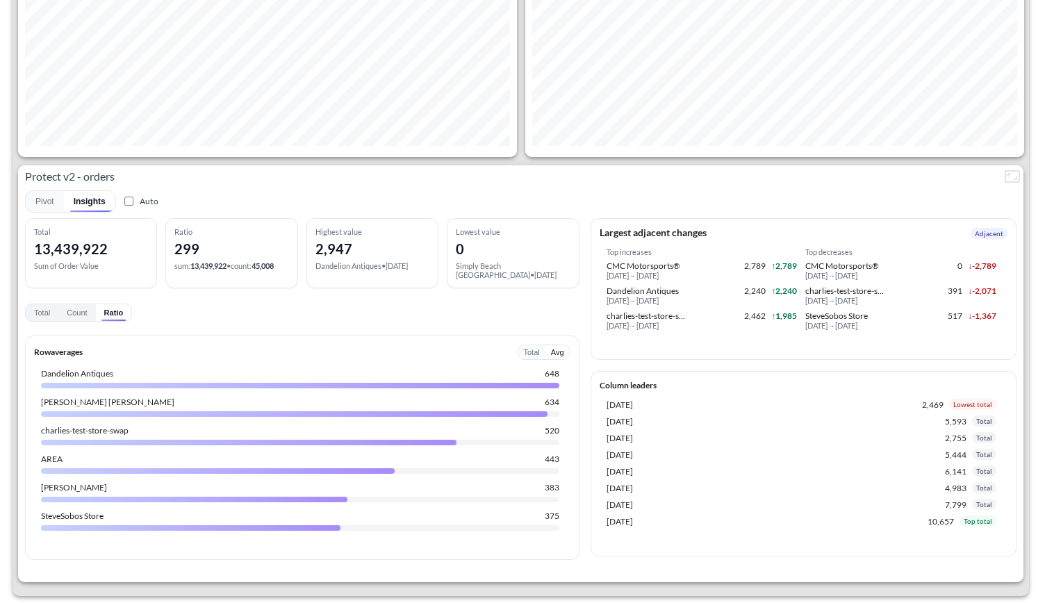
click at [49, 305] on div "Total 13,439,922 Sum of Order Value Ratio 299 sum: 13,439,922 • count: 45,008 H…" at bounding box center [302, 389] width 554 height 342
click at [72, 304] on button "Count" at bounding box center [76, 312] width 37 height 17
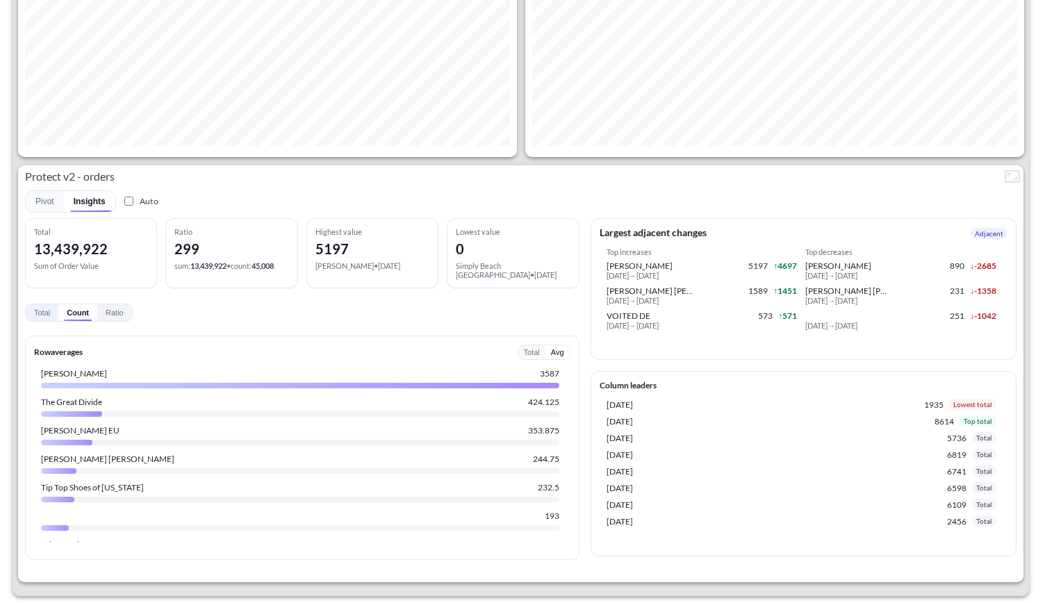
click at [39, 304] on button "Total" at bounding box center [42, 312] width 33 height 17
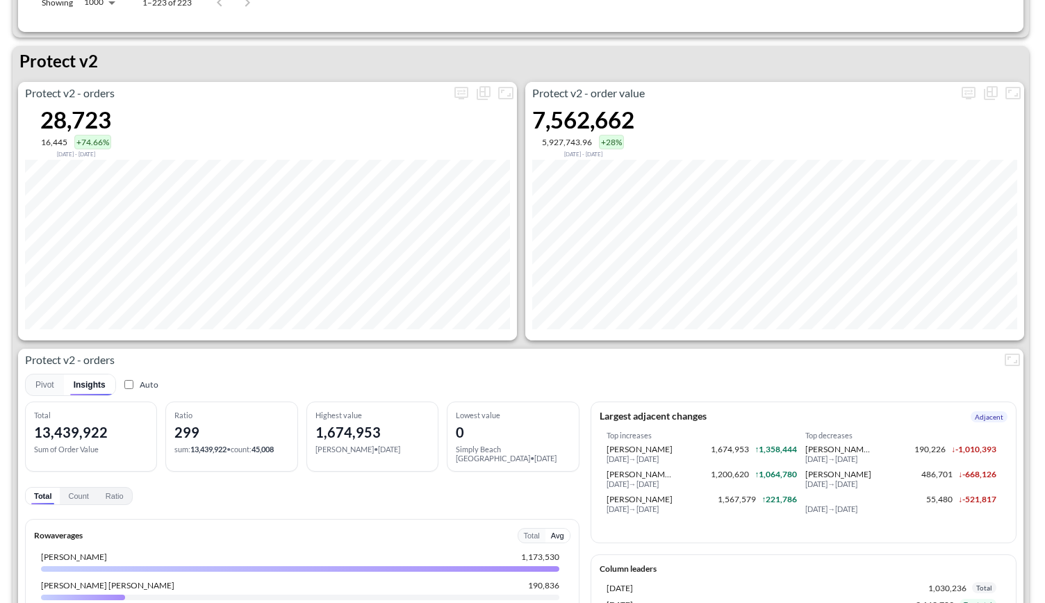
scroll to position [2845, 0]
